Goal: Information Seeking & Learning: Learn about a topic

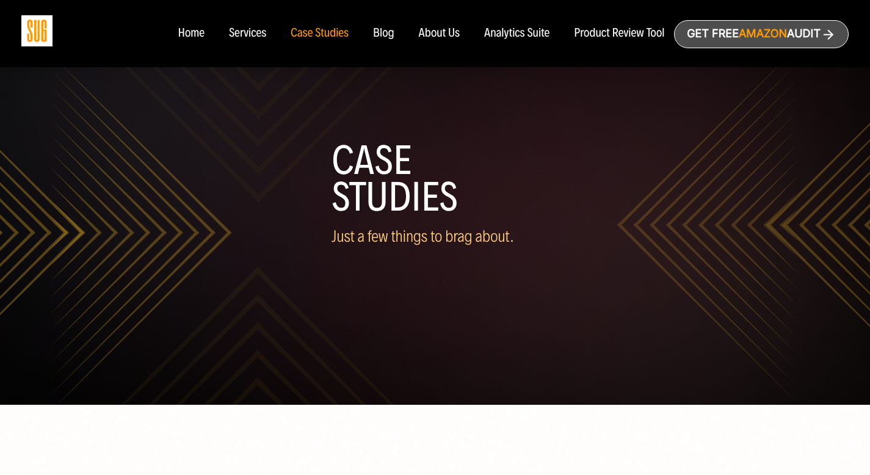
click at [389, 35] on div "Blog" at bounding box center [383, 33] width 21 height 13
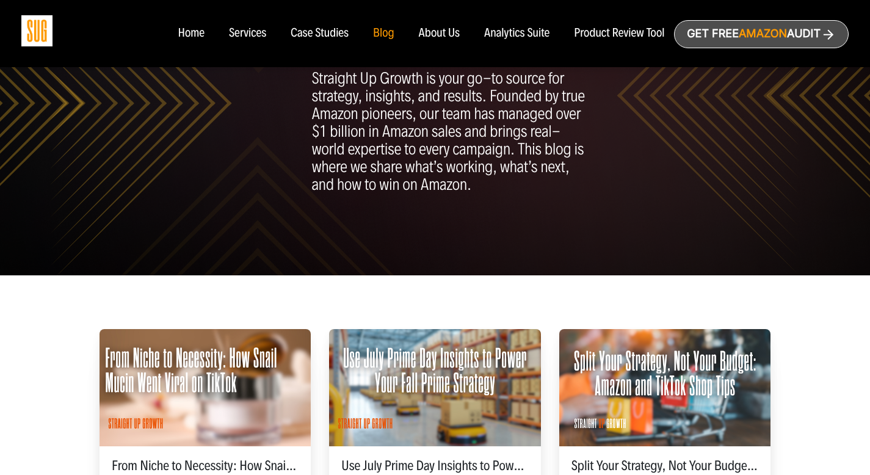
scroll to position [104, 0]
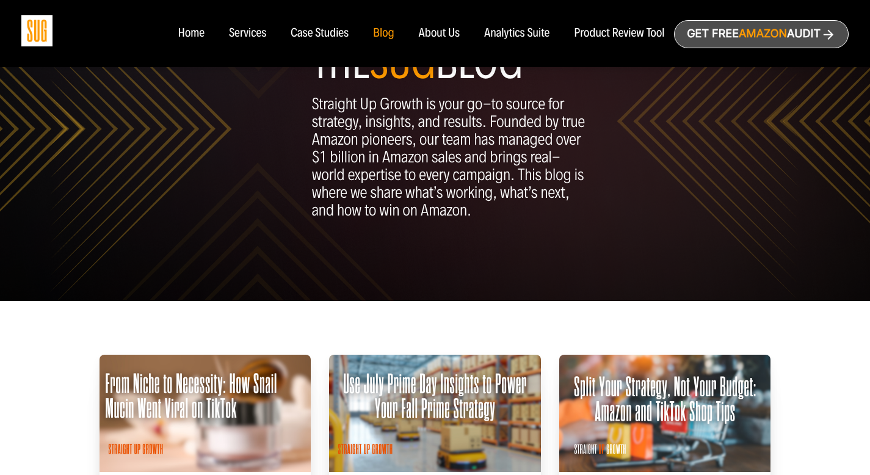
click at [340, 31] on div "Case Studies" at bounding box center [320, 33] width 58 height 13
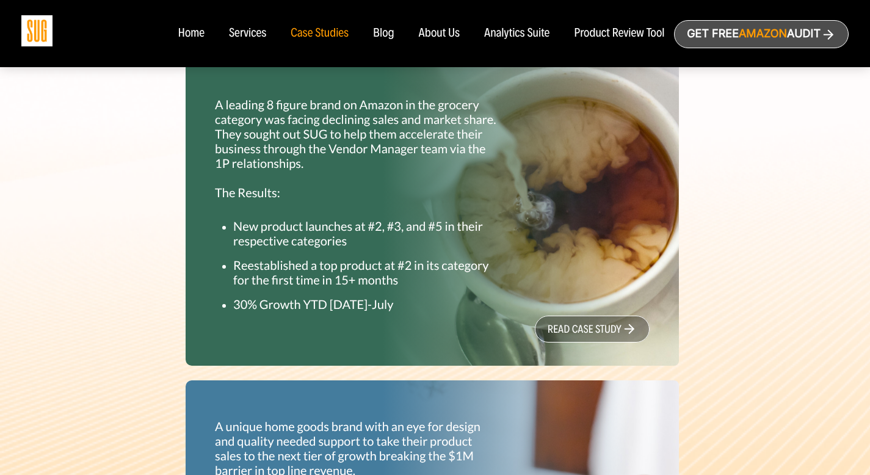
scroll to position [393, 0]
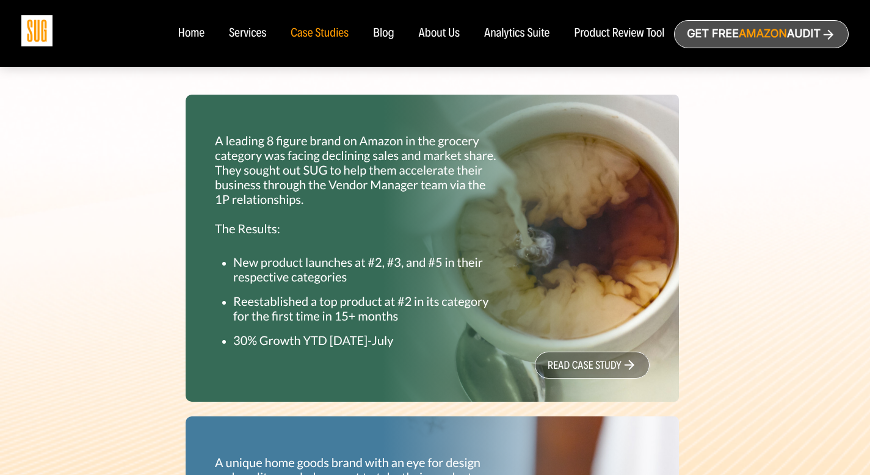
click at [547, 369] on link "read case study" at bounding box center [592, 365] width 115 height 27
